Goal: Information Seeking & Learning: Learn about a topic

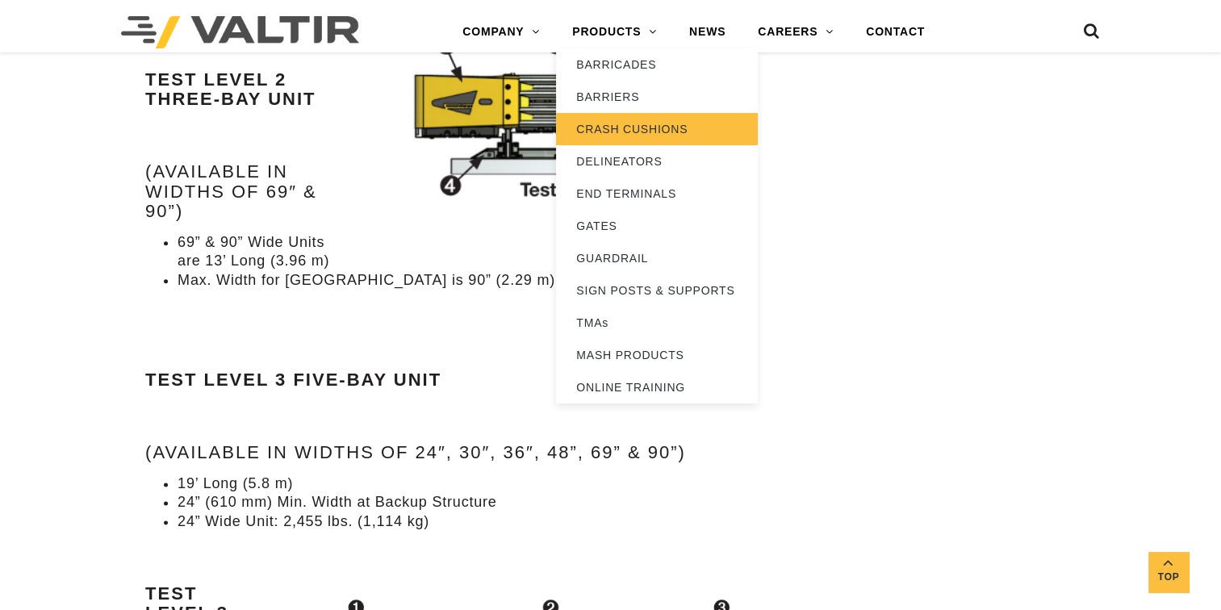
scroll to position [1534, 0]
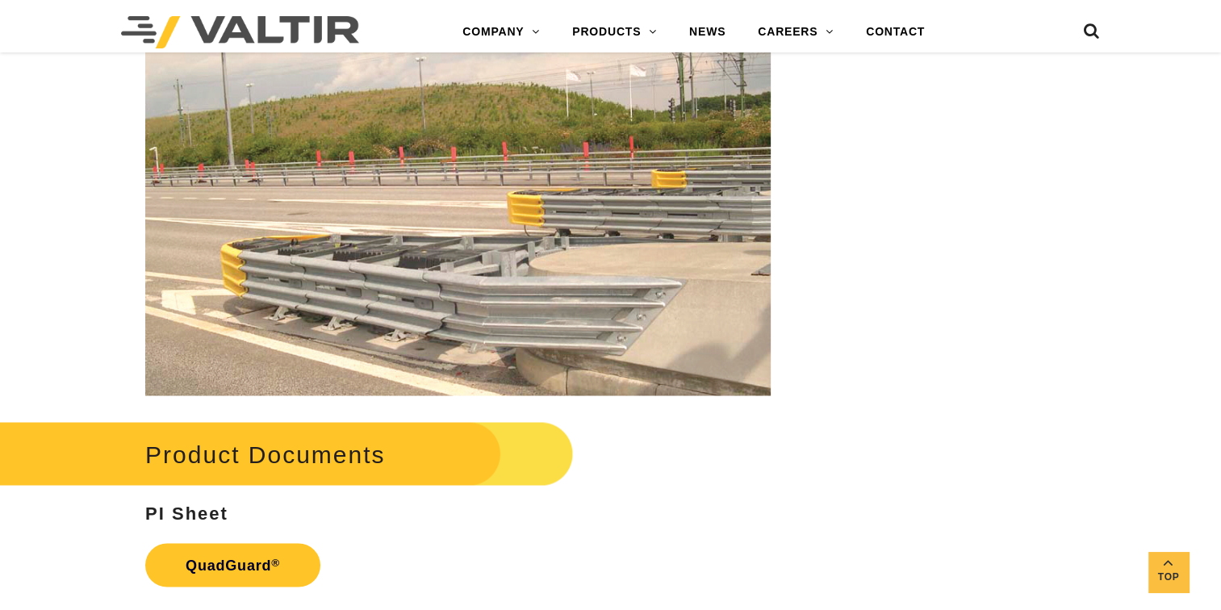
scroll to position [2825, 0]
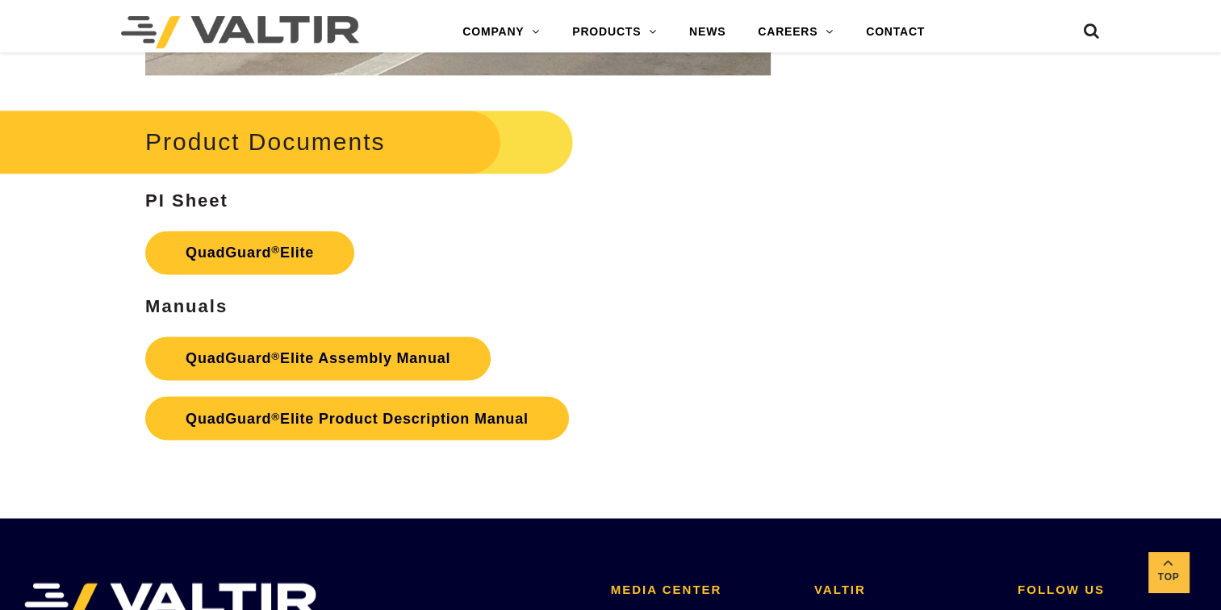
scroll to position [2583, 0]
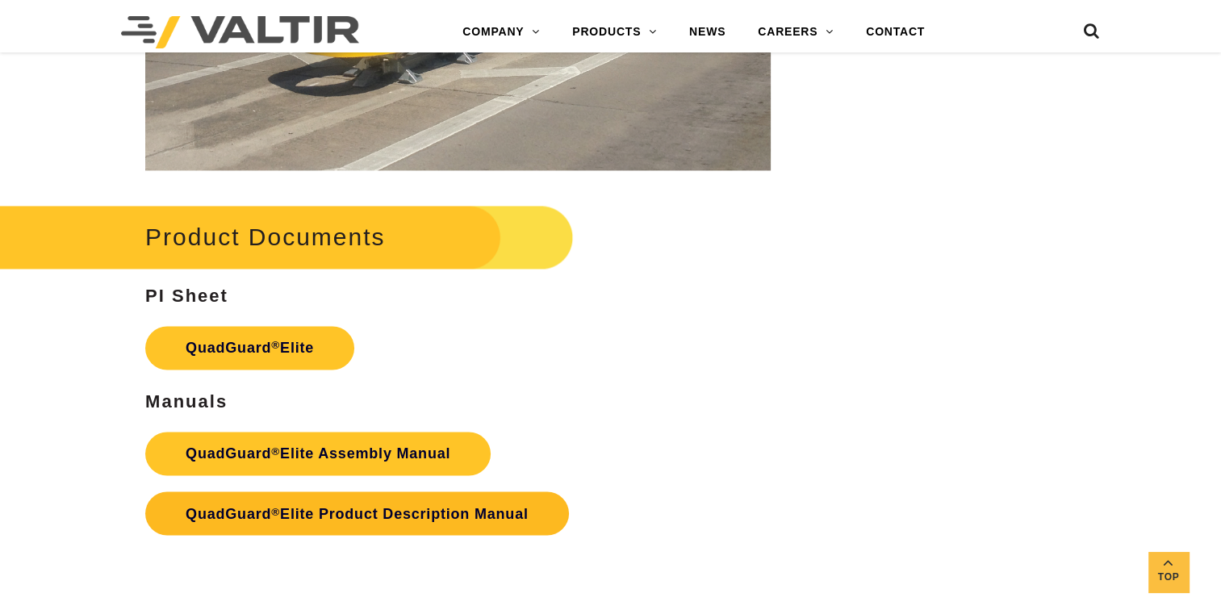
click at [450, 519] on link "QuadGuard ® Elite Product Description Manual" at bounding box center [357, 514] width 424 height 44
